Goal: Information Seeking & Learning: Learn about a topic

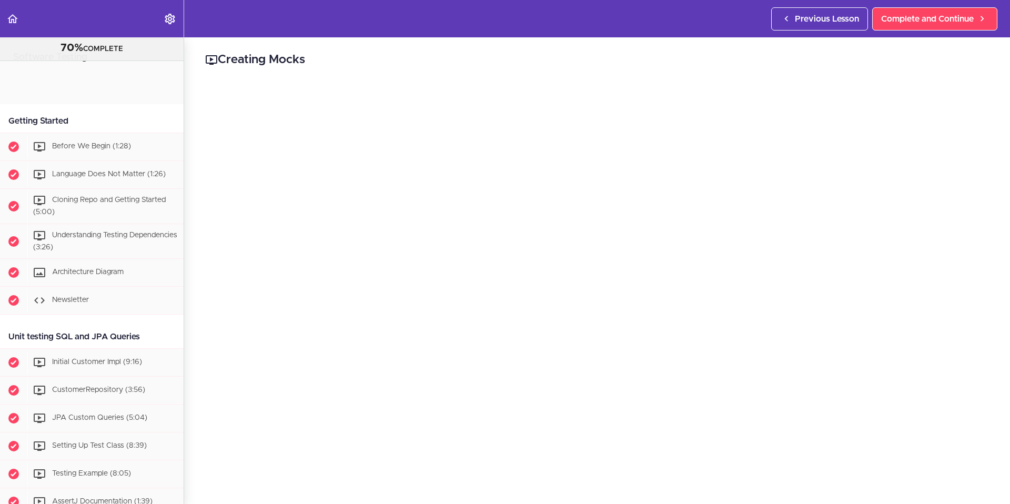
scroll to position [529, 0]
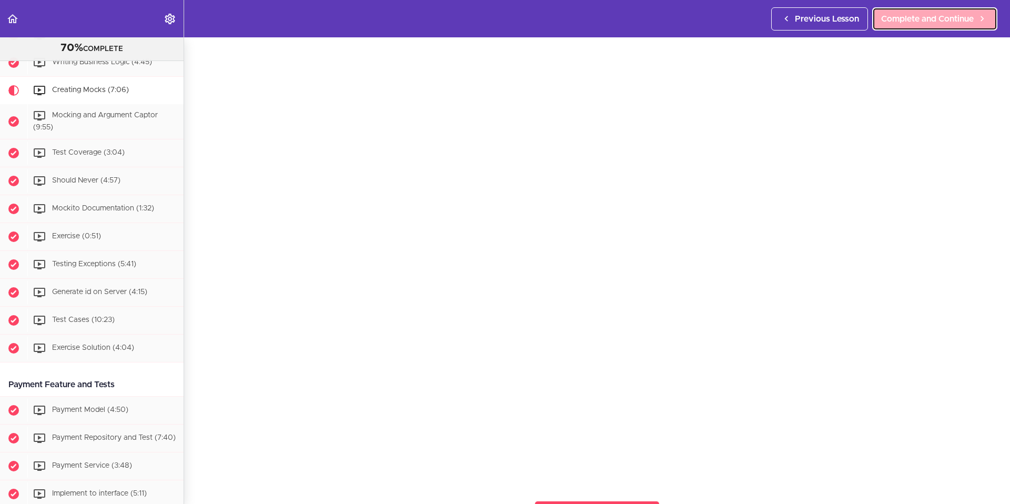
click at [934, 18] on span "Complete and Continue" at bounding box center [927, 19] width 93 height 13
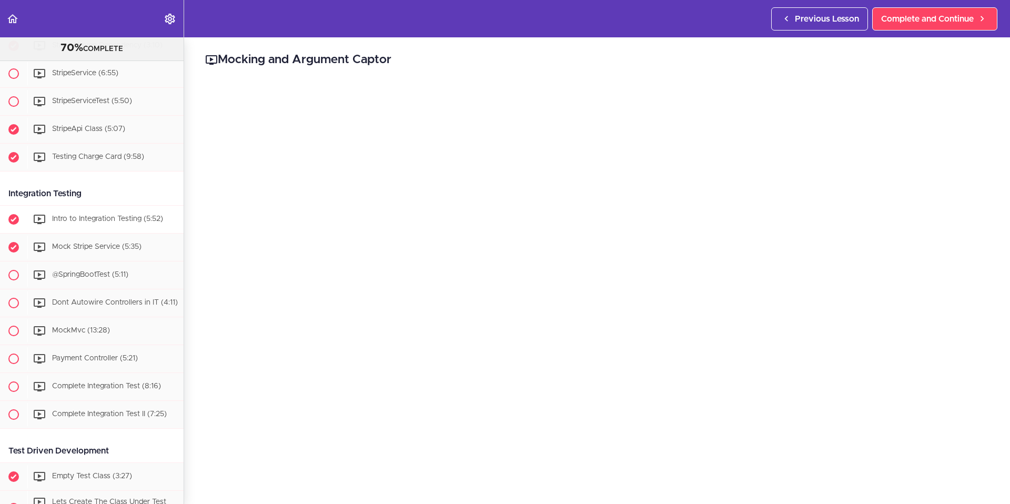
scroll to position [1228, 0]
click at [87, 230] on div "Intro to Integration Testing (5:52)" at bounding box center [105, 218] width 156 height 23
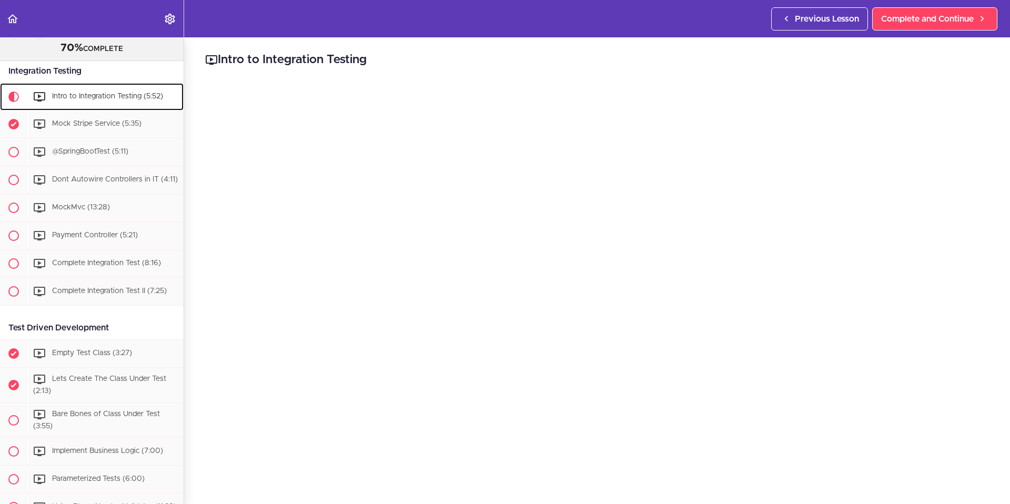
scroll to position [1371, 0]
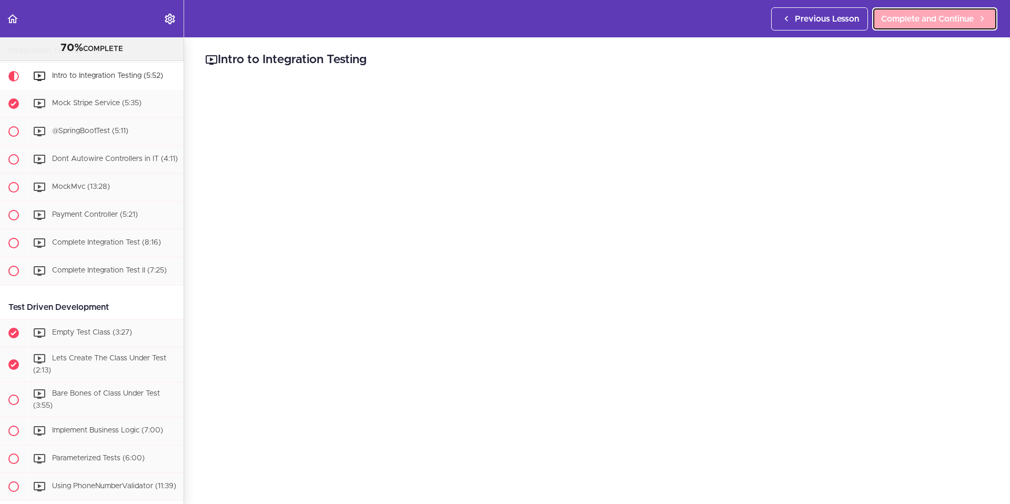
click at [940, 18] on span "Complete and Continue" at bounding box center [927, 19] width 93 height 13
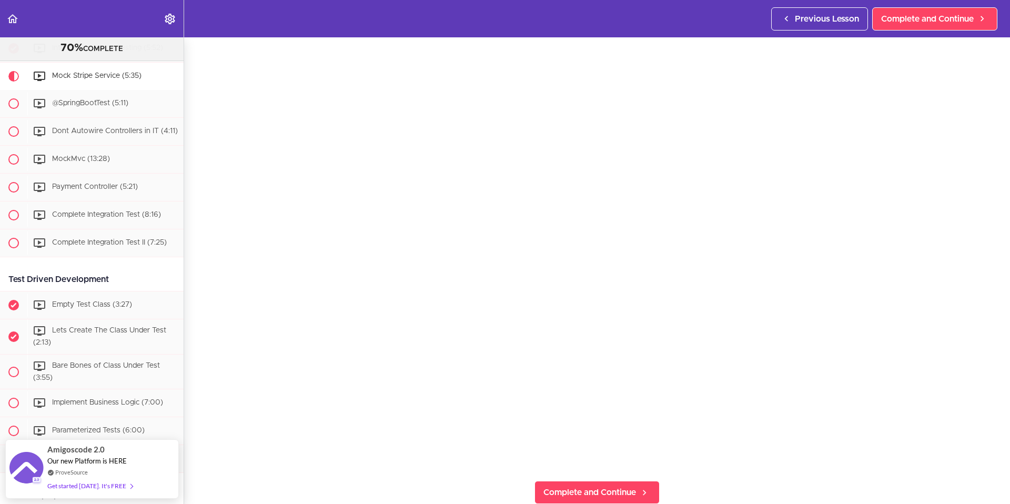
scroll to position [73, 0]
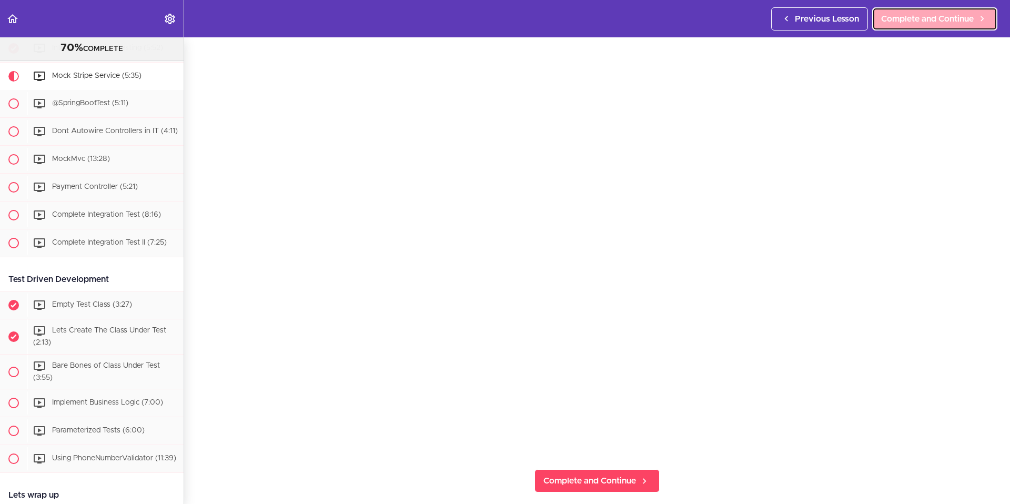
click at [907, 22] on span "Complete and Continue" at bounding box center [927, 19] width 93 height 13
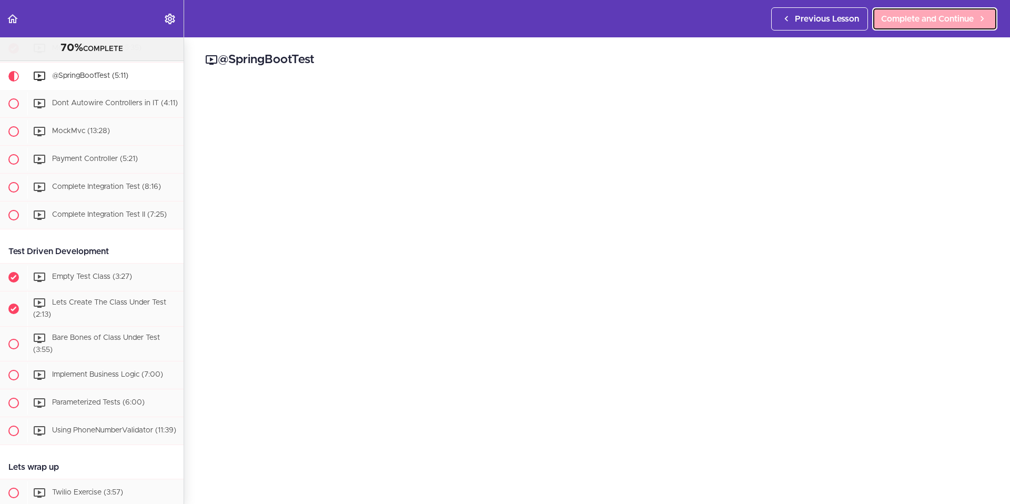
click at [940, 24] on span "Complete and Continue" at bounding box center [927, 19] width 93 height 13
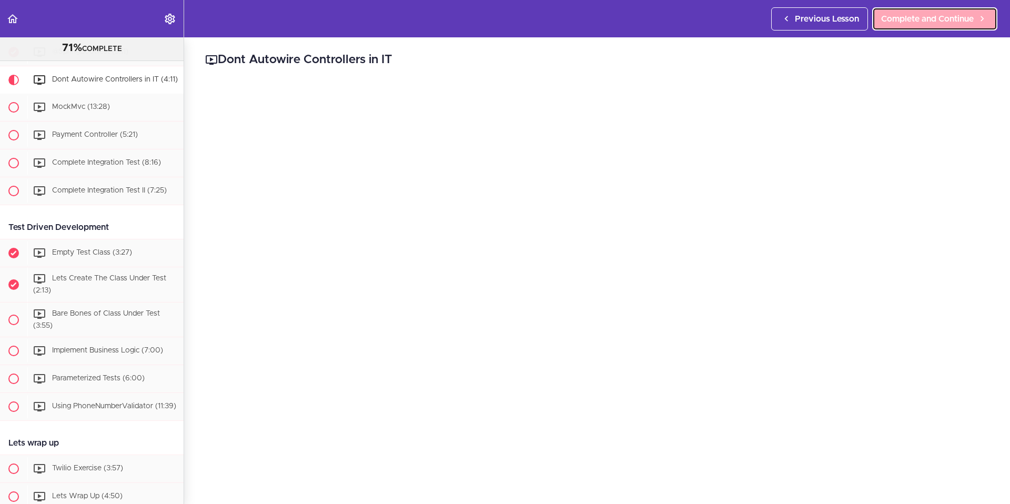
scroll to position [1455, 0]
click at [941, 18] on span "Complete and Continue" at bounding box center [927, 19] width 93 height 13
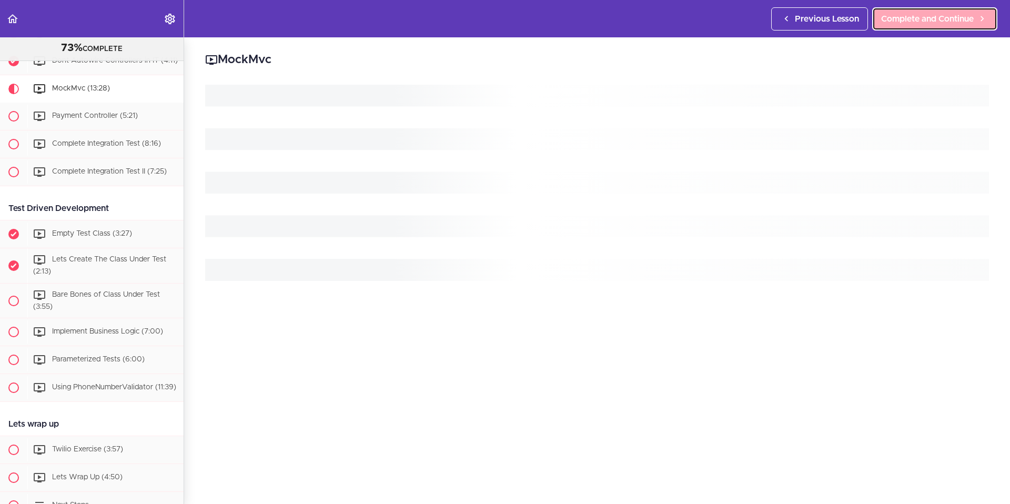
scroll to position [1490, 0]
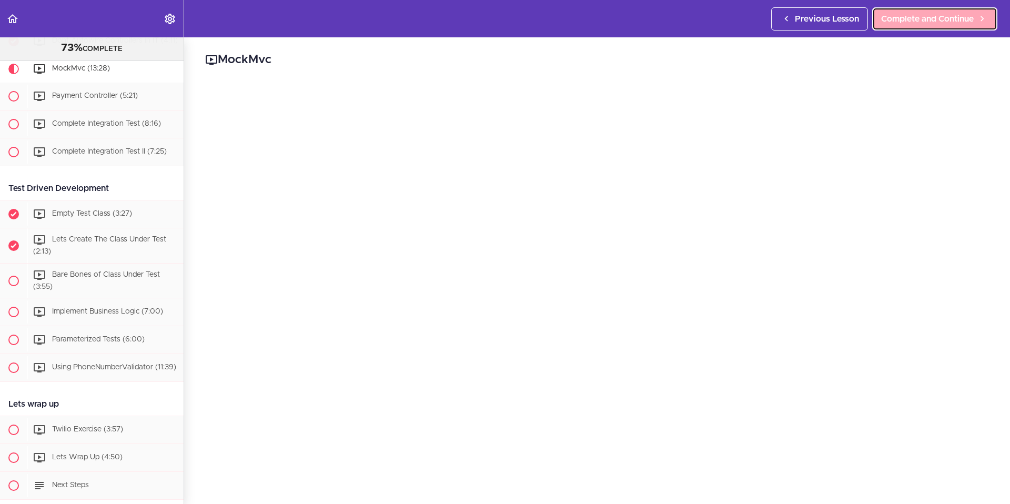
click at [939, 22] on span "Complete and Continue" at bounding box center [927, 19] width 93 height 13
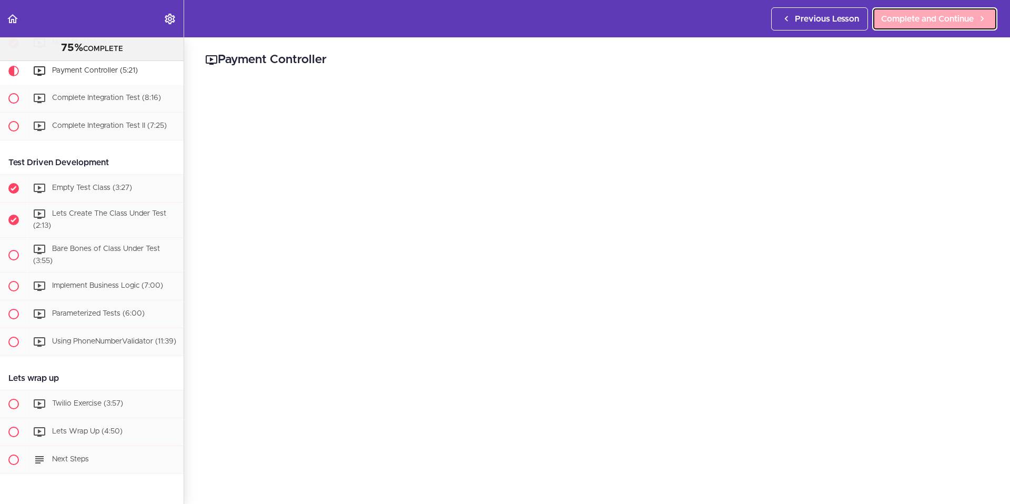
scroll to position [1518, 0]
click at [917, 24] on span "Complete and Continue" at bounding box center [927, 19] width 93 height 13
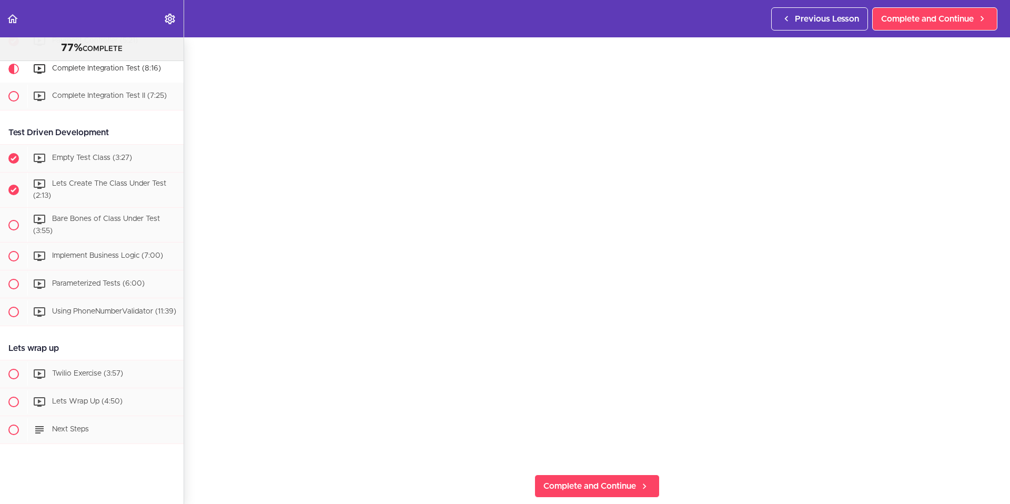
scroll to position [76, 0]
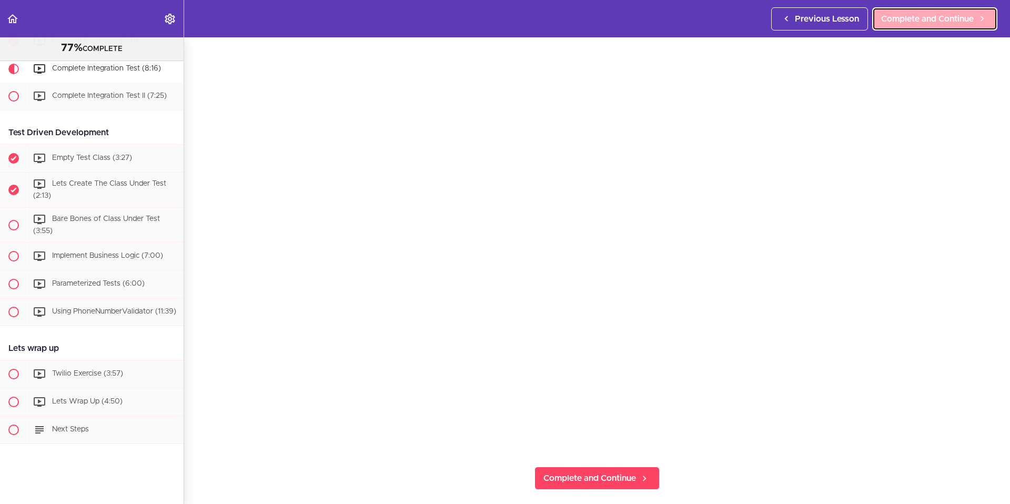
click at [920, 15] on span "Complete and Continue" at bounding box center [927, 19] width 93 height 13
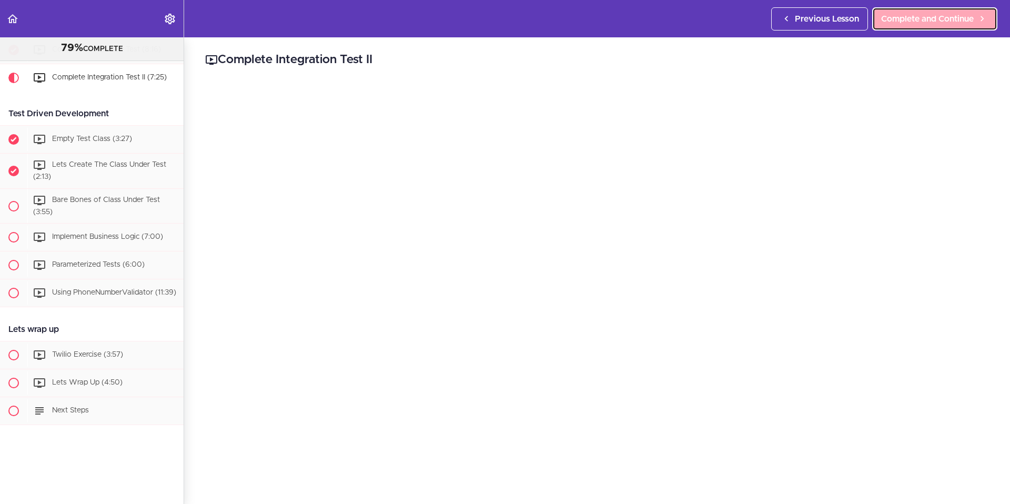
scroll to position [1574, 0]
